Goal: Obtain resource: Download file/media

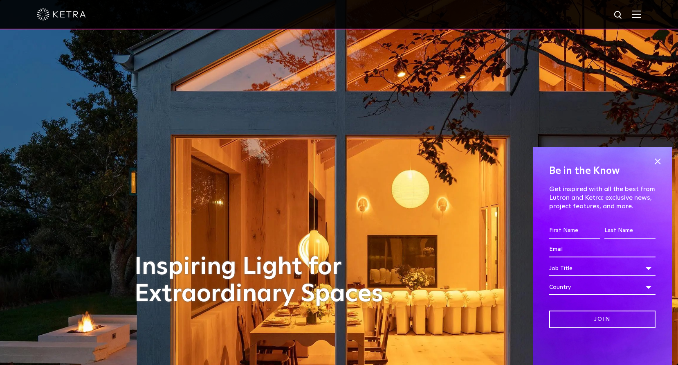
click at [635, 13] on img at bounding box center [636, 14] width 9 height 8
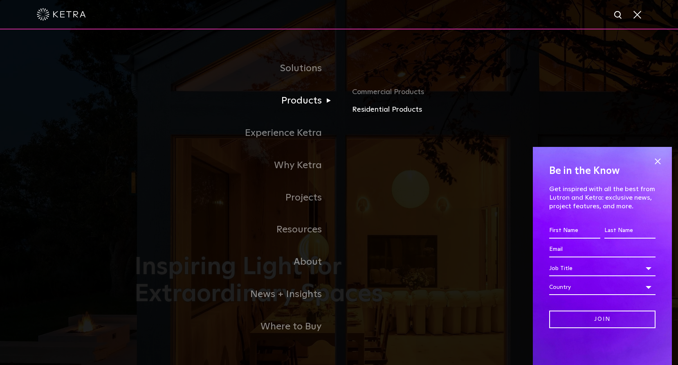
click at [395, 109] on link "Residential Products" at bounding box center [447, 110] width 191 height 12
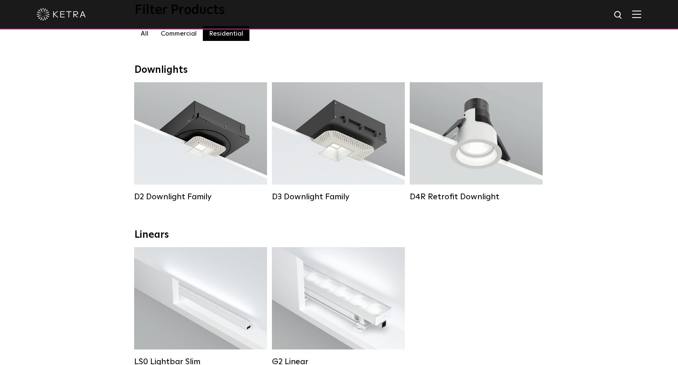
scroll to position [102, 0]
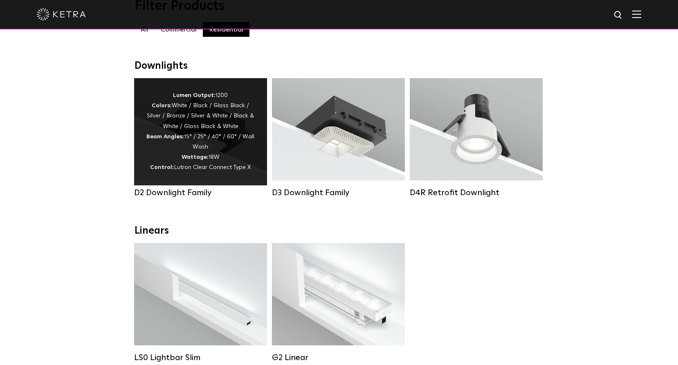
click at [175, 139] on strong "Beam Angles:" at bounding box center [165, 137] width 38 height 6
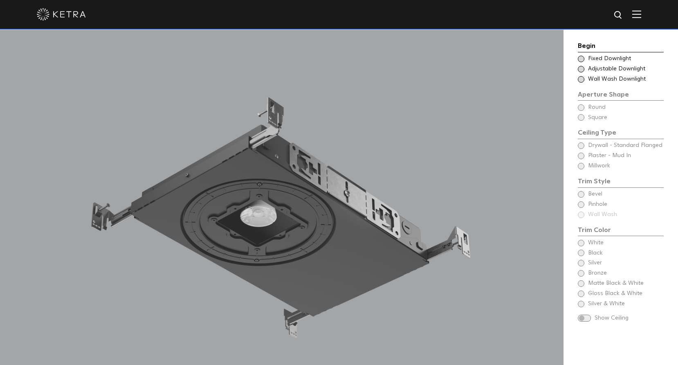
scroll to position [732, 0]
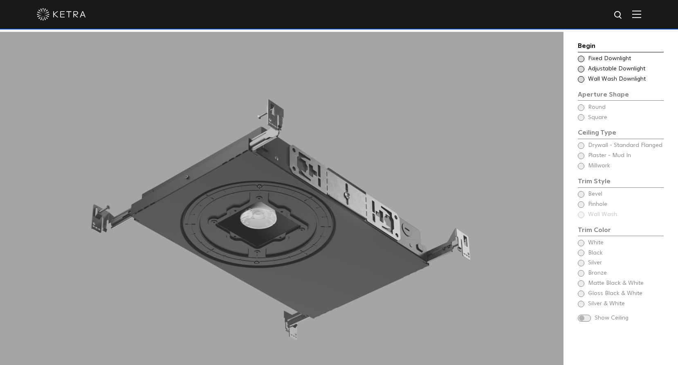
click at [579, 69] on span at bounding box center [581, 69] width 7 height 7
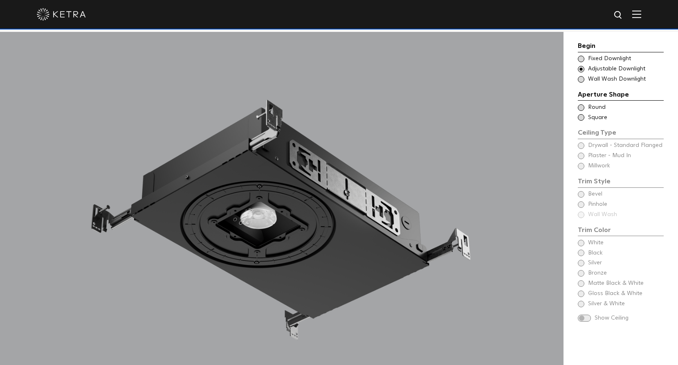
click at [581, 118] on span at bounding box center [581, 117] width 7 height 7
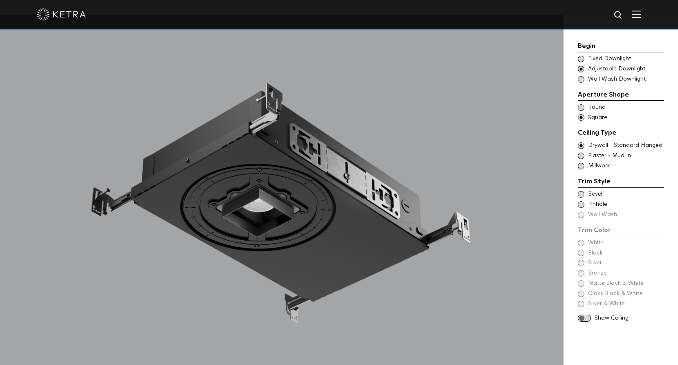
scroll to position [750, 0]
click at [581, 166] on span at bounding box center [581, 166] width 7 height 7
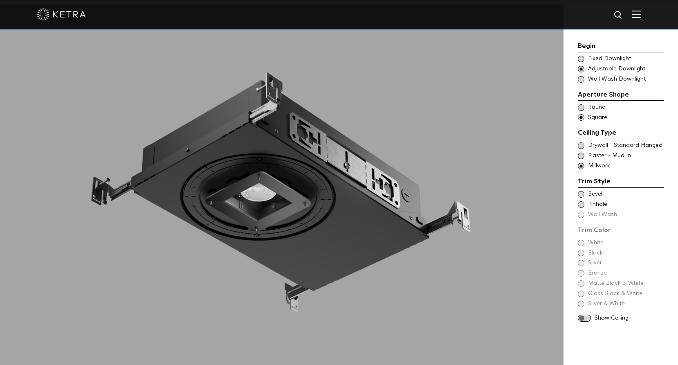
scroll to position [760, 0]
click at [578, 192] on span at bounding box center [581, 194] width 7 height 7
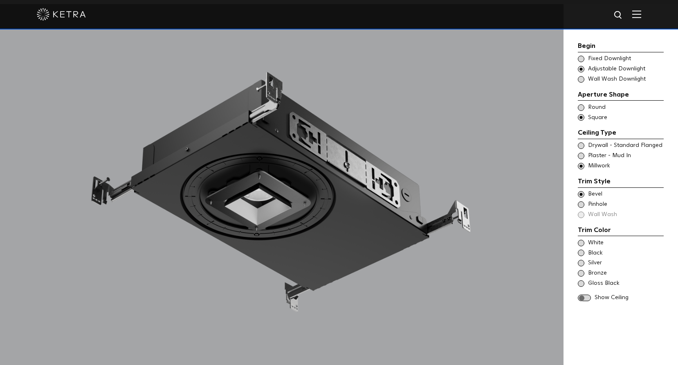
click at [582, 253] on span at bounding box center [581, 252] width 7 height 7
click at [579, 273] on span at bounding box center [581, 273] width 7 height 7
click at [583, 298] on span at bounding box center [584, 297] width 13 height 7
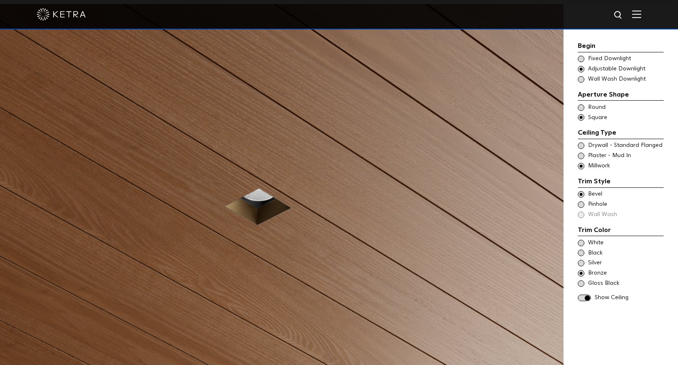
click at [583, 298] on span at bounding box center [584, 297] width 13 height 7
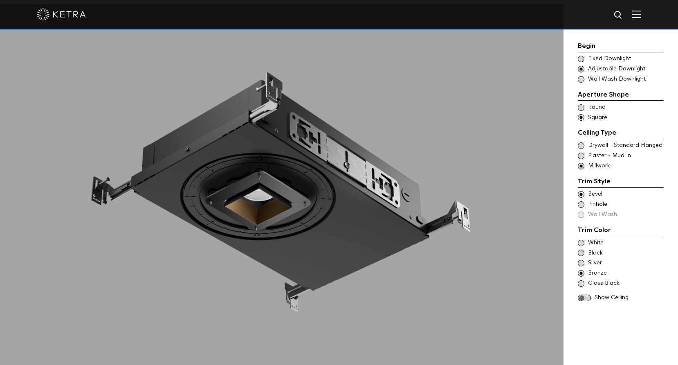
click at [583, 298] on span at bounding box center [584, 297] width 13 height 7
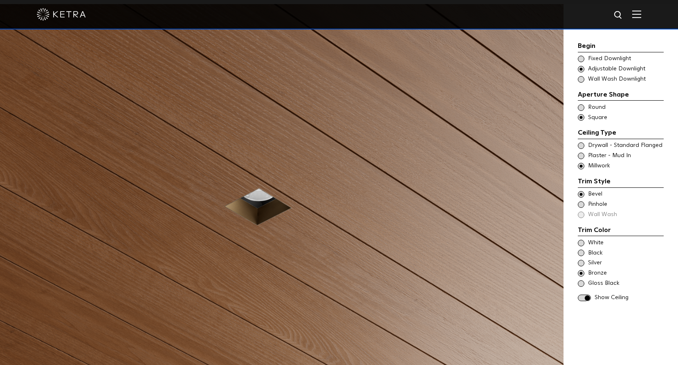
click at [583, 298] on span at bounding box center [584, 297] width 13 height 7
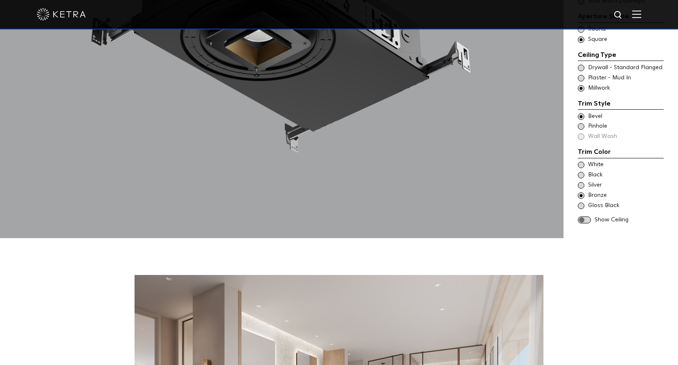
scroll to position [919, 0]
click at [582, 216] on span at bounding box center [584, 219] width 13 height 7
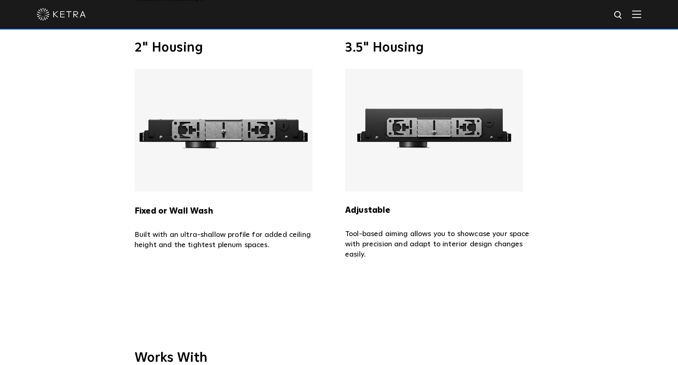
scroll to position [1813, 0]
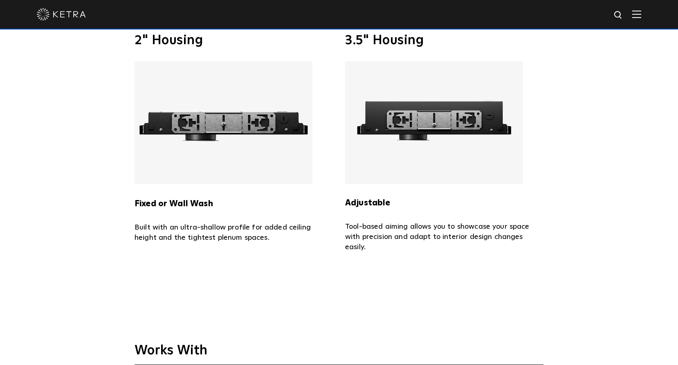
click at [425, 108] on img at bounding box center [434, 122] width 178 height 123
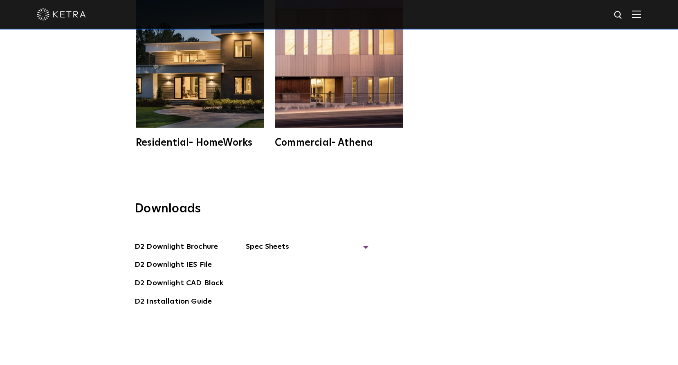
scroll to position [2199, 0]
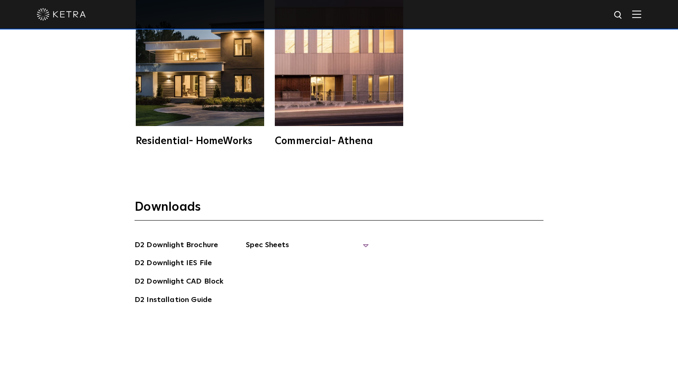
click at [354, 239] on span "Spec Sheets" at bounding box center [307, 248] width 123 height 18
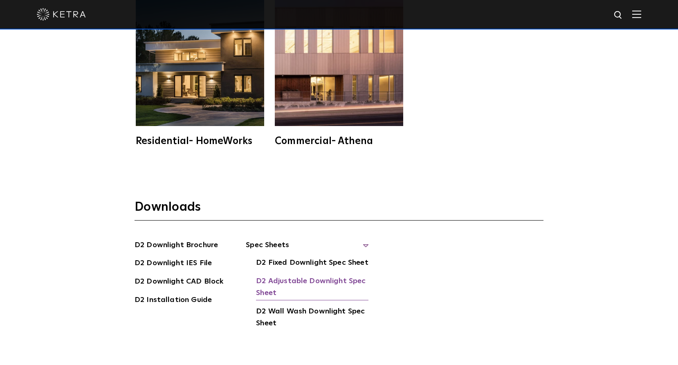
click at [302, 275] on link "D2 Adjustable Downlight Spec Sheet" at bounding box center [312, 287] width 112 height 25
